Goal: Task Accomplishment & Management: Use online tool/utility

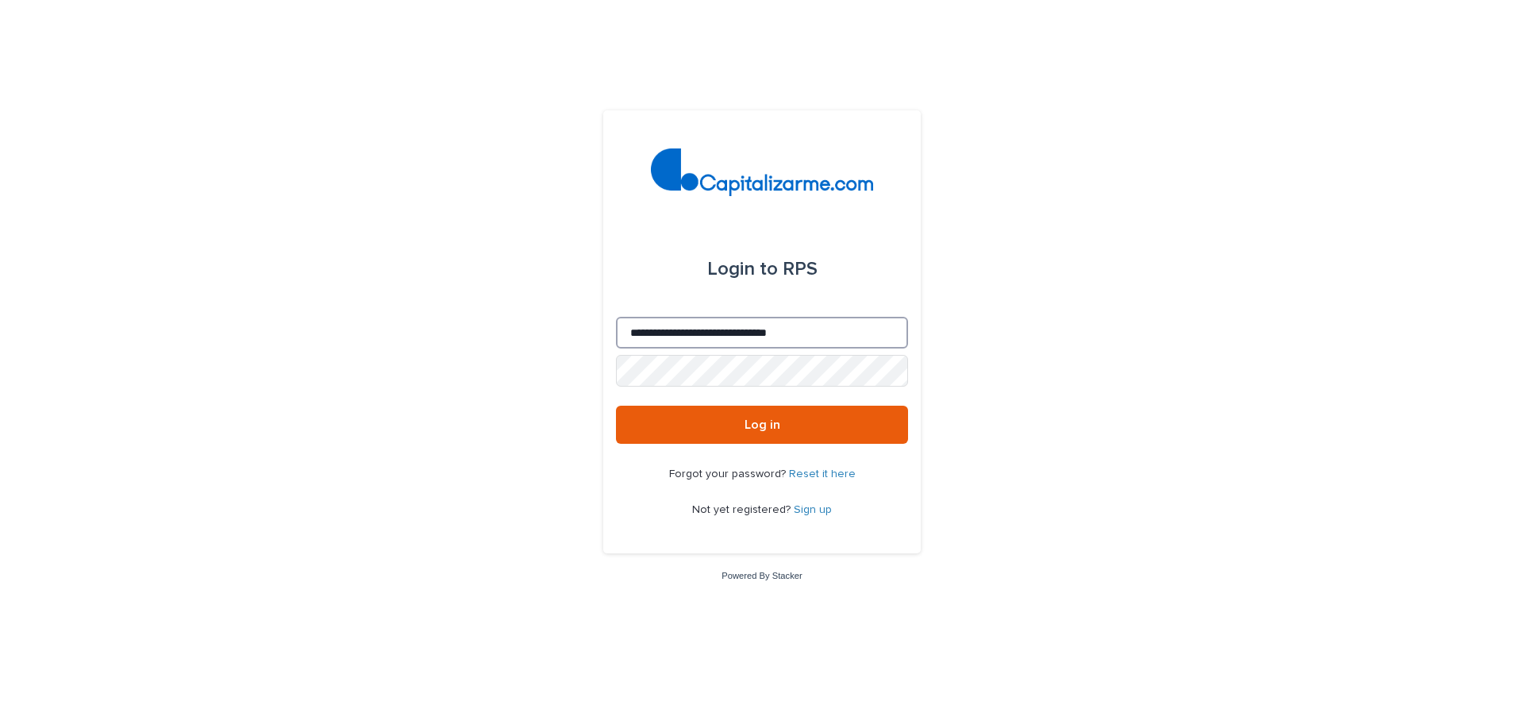
type input "**********"
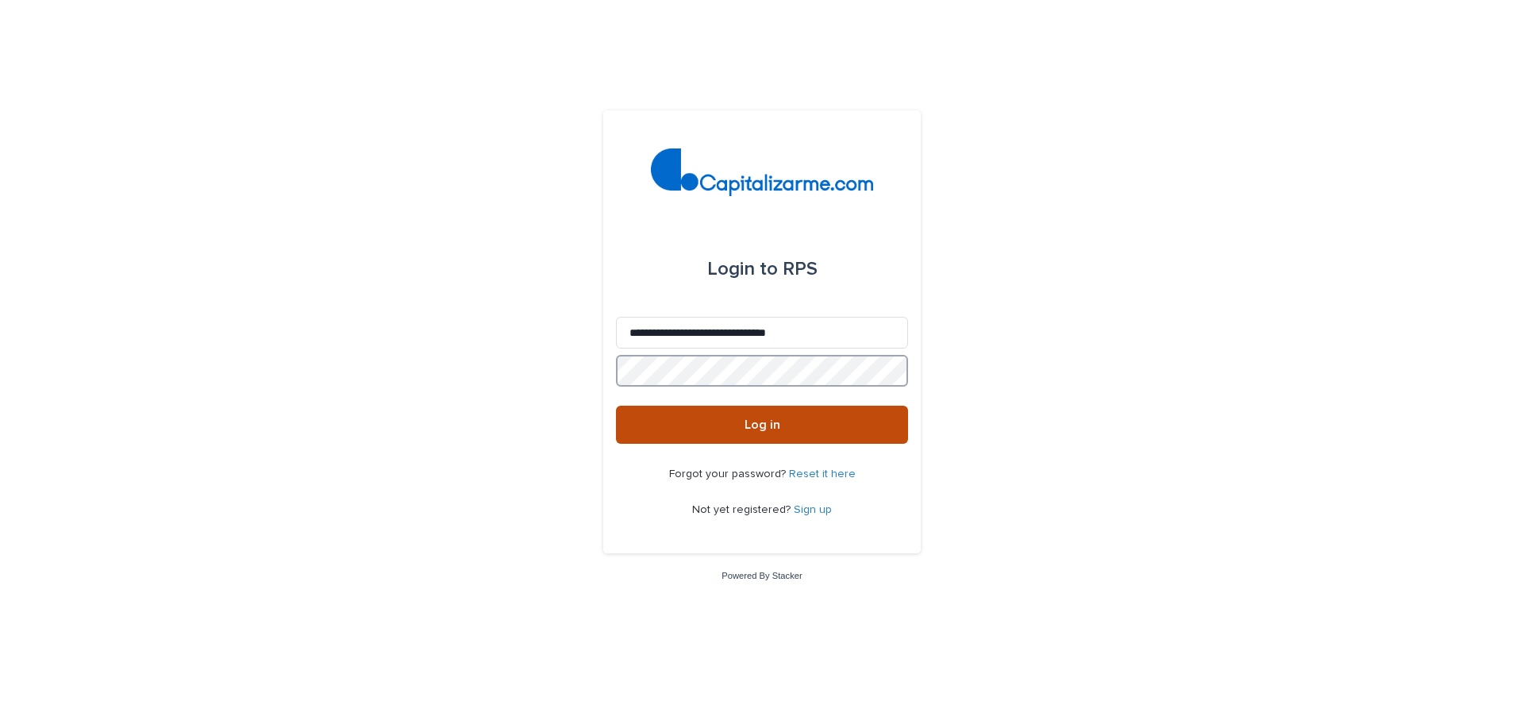
click at [762, 425] on span "Log in" at bounding box center [762, 424] width 36 height 13
